Goal: Task Accomplishment & Management: Manage account settings

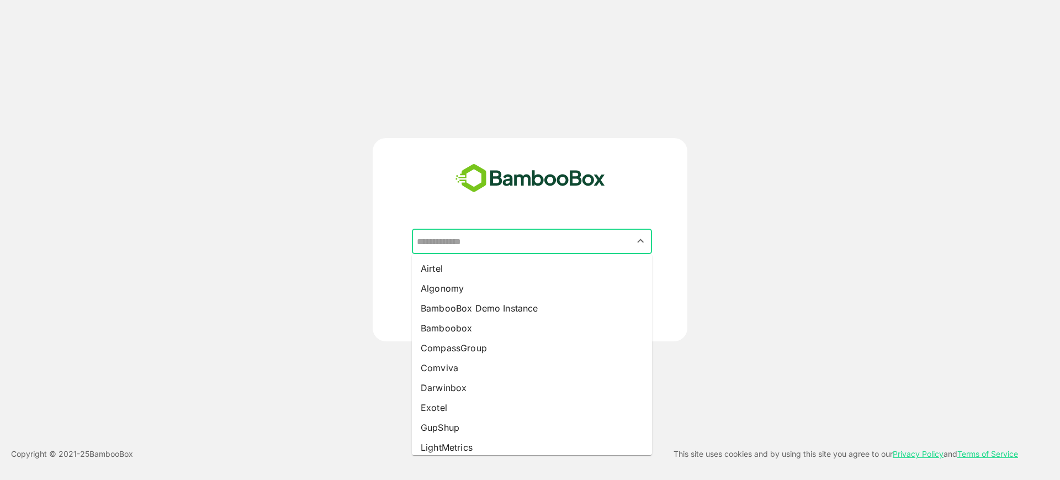
click at [455, 237] on input "text" at bounding box center [532, 241] width 236 height 21
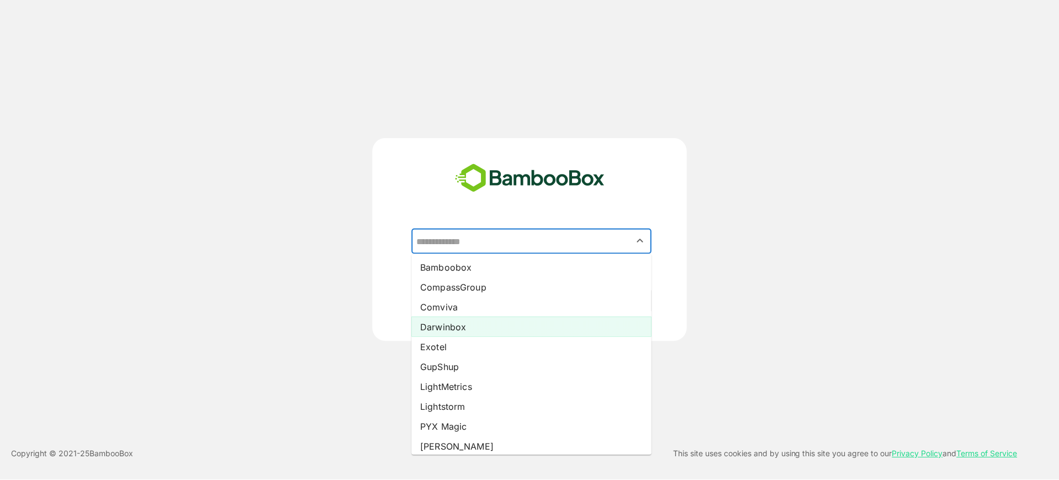
scroll to position [61, 0]
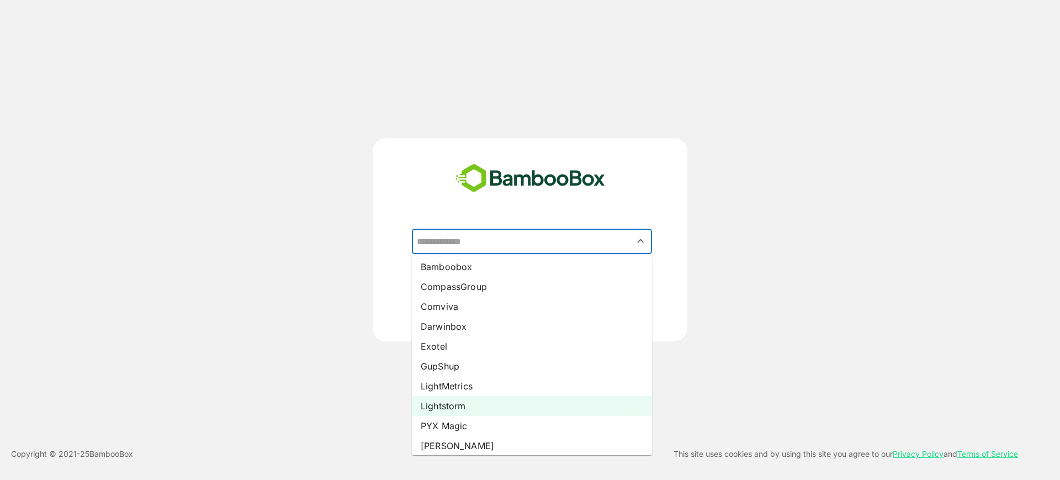
click at [464, 409] on li "Lightstorm" at bounding box center [532, 406] width 240 height 20
type input "**********"
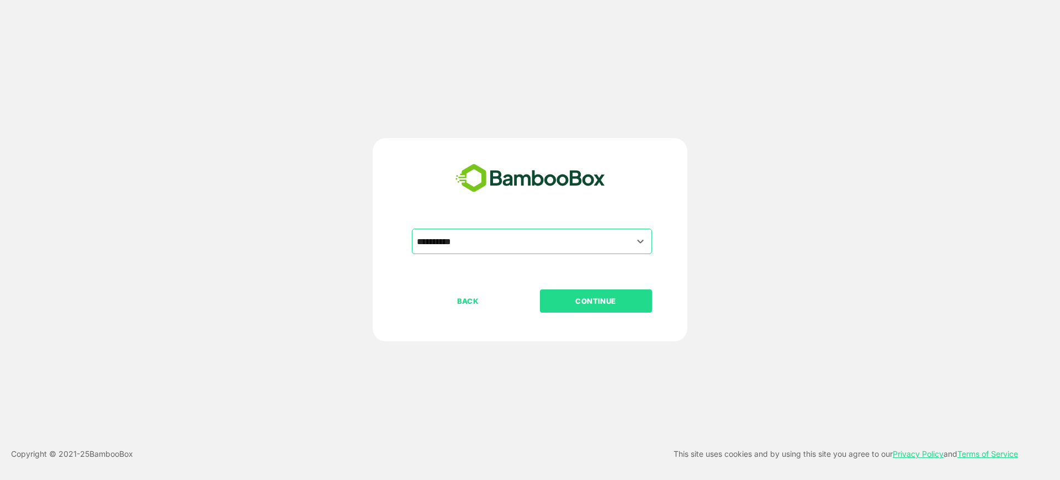
click at [589, 299] on p "CONTINUE" at bounding box center [595, 301] width 110 height 12
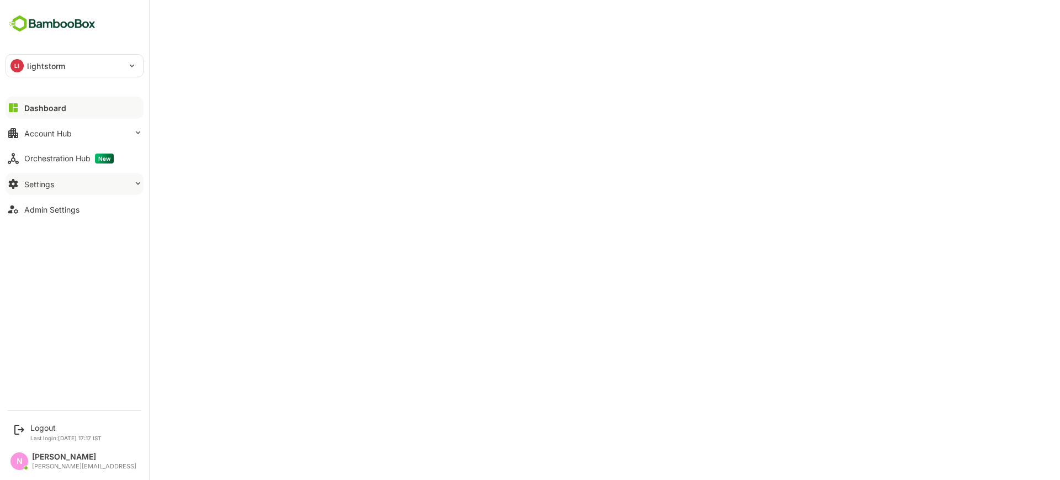
click at [39, 184] on div "Settings" at bounding box center [39, 183] width 30 height 9
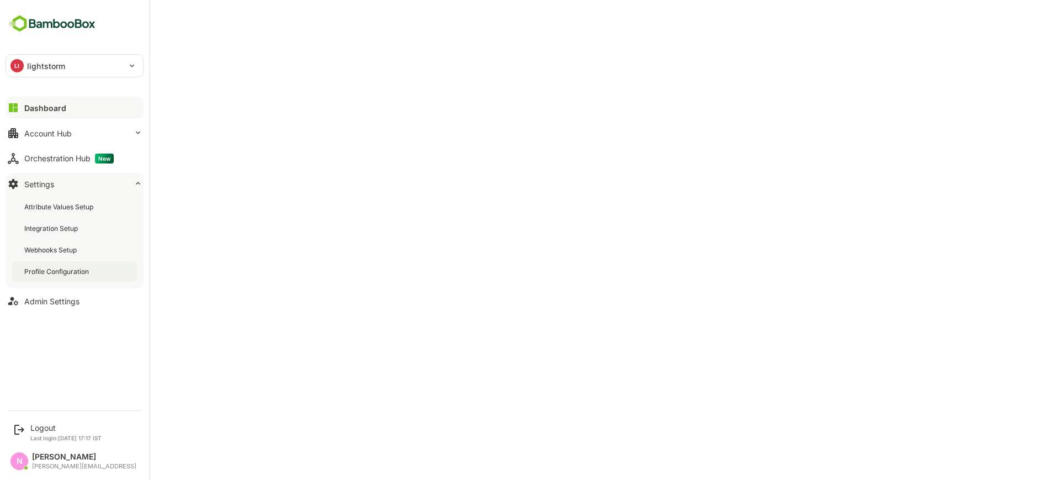
click at [62, 263] on div "Profile Configuration" at bounding box center [74, 271] width 125 height 20
click at [43, 297] on div "Admin Settings" at bounding box center [51, 300] width 55 height 9
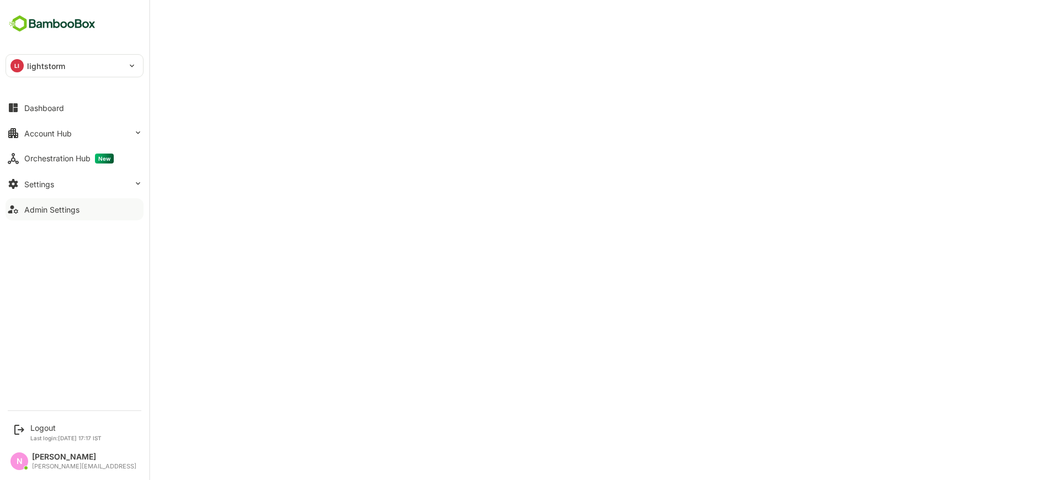
click at [56, 58] on div "LI lightstorm" at bounding box center [68, 66] width 124 height 22
click at [408, 304] on div at bounding box center [530, 240] width 1060 height 480
click at [35, 186] on div "Settings" at bounding box center [39, 183] width 30 height 9
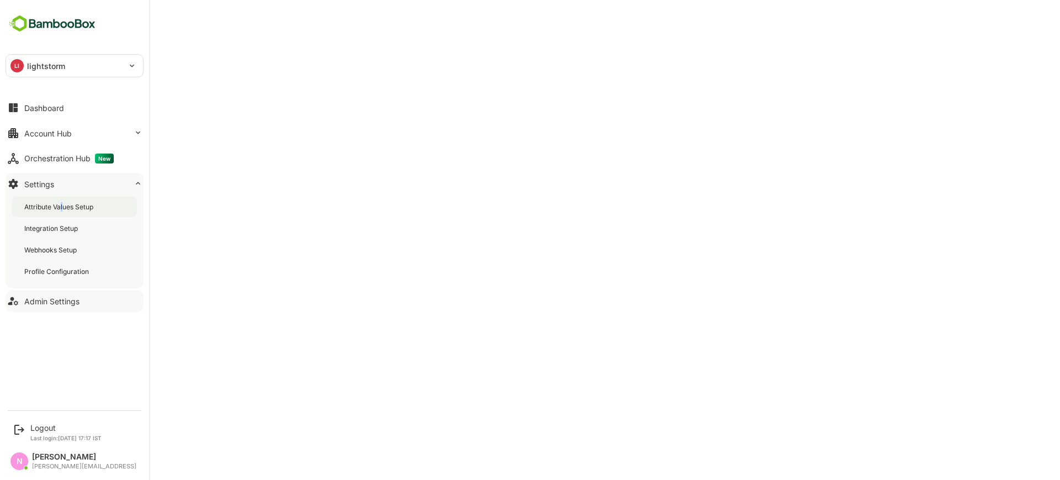
click at [62, 205] on div "Attribute Values Setup" at bounding box center [59, 206] width 71 height 9
